Goal: Check status: Check status

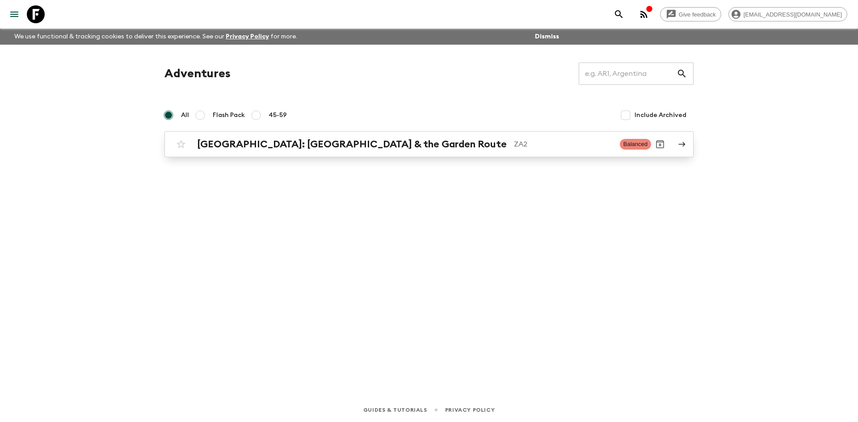
click at [514, 150] on p "ZA2" at bounding box center [563, 144] width 99 height 11
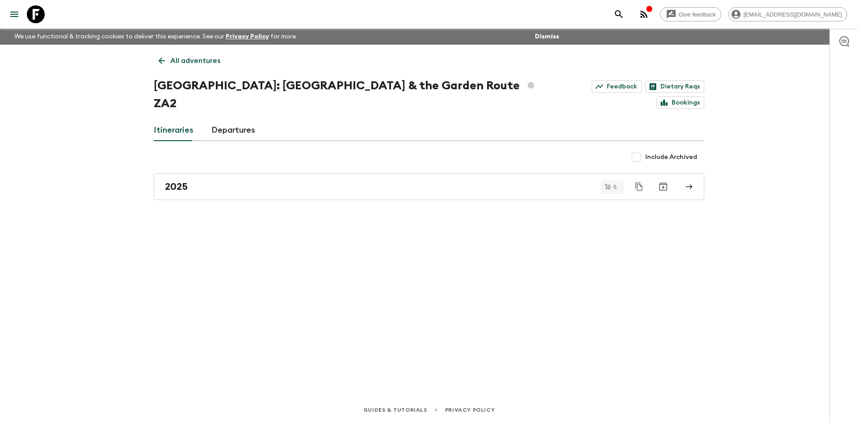
click at [352, 191] on div "All adventures South Africa: Cape Town & the Garden Route ZA2 Feedback Dietary …" at bounding box center [429, 209] width 572 height 328
click at [345, 182] on link "2025" at bounding box center [429, 186] width 551 height 27
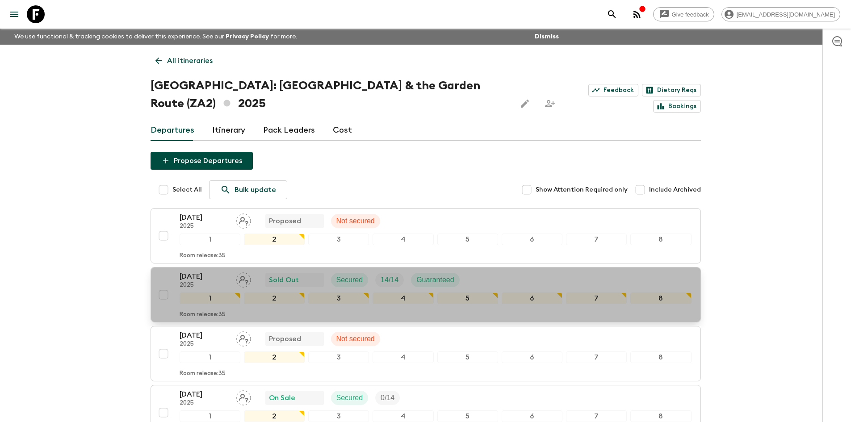
click at [460, 281] on span "Guaranteed" at bounding box center [435, 280] width 49 height 11
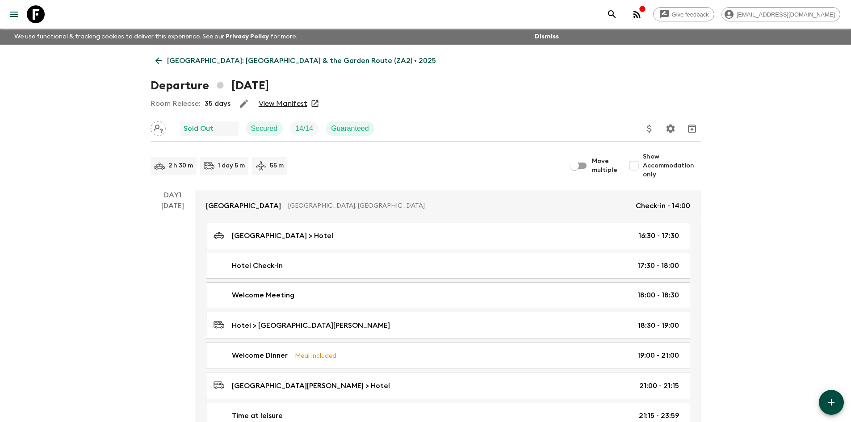
click at [291, 107] on link "View Manifest" at bounding box center [283, 103] width 49 height 9
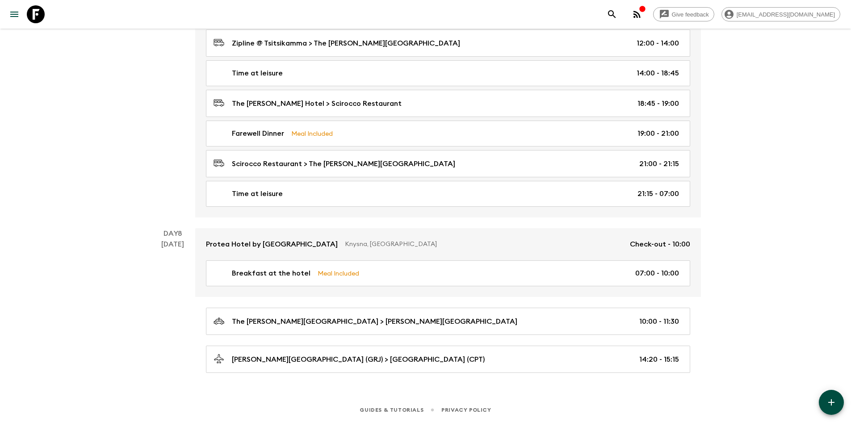
scroll to position [2009, 0]
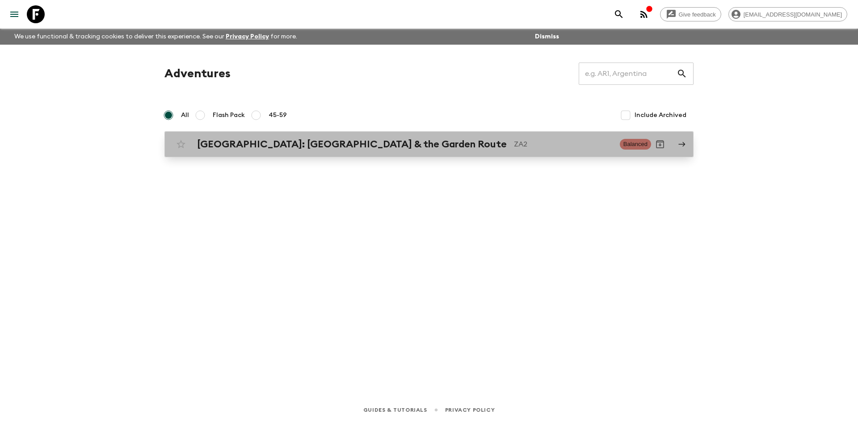
click at [373, 157] on link "[GEOGRAPHIC_DATA]: [GEOGRAPHIC_DATA] & the Garden Route ZA2 Balanced" at bounding box center [428, 144] width 529 height 26
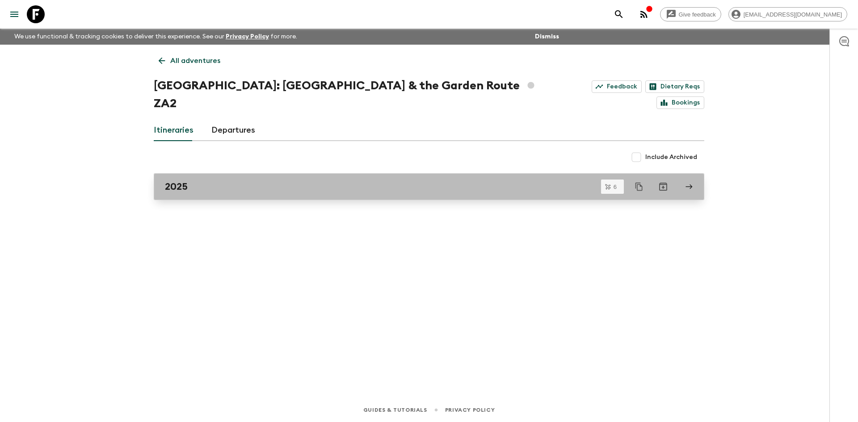
click at [367, 181] on div "2025" at bounding box center [420, 187] width 511 height 12
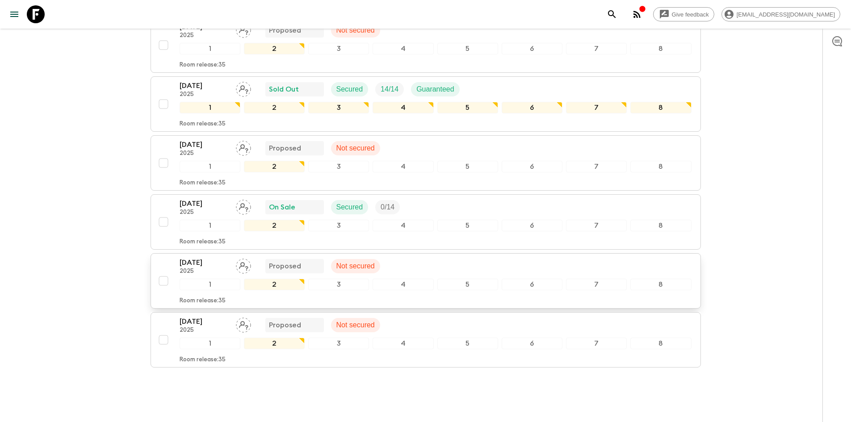
scroll to position [176, 0]
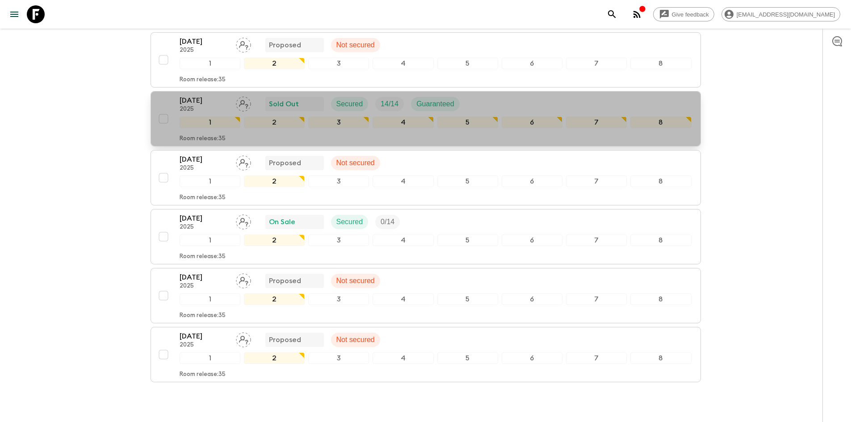
click at [502, 111] on div "[DATE] 2025 Sold Out Secured 14 / 14 Guaranteed" at bounding box center [436, 104] width 512 height 18
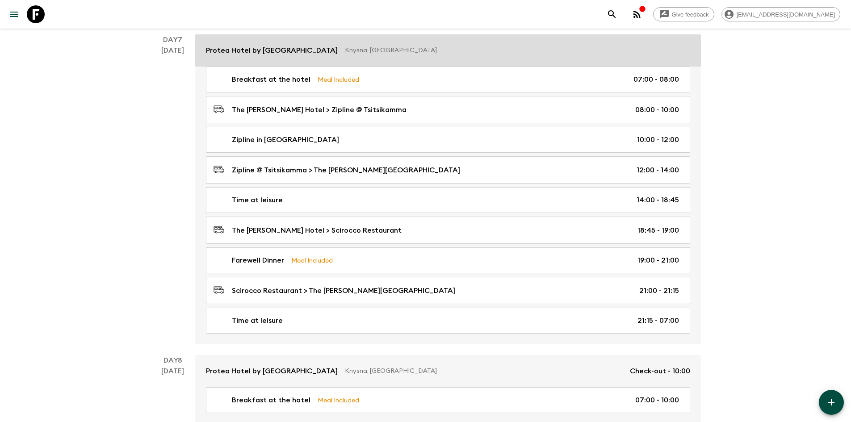
scroll to position [1875, 0]
